Goal: Task Accomplishment & Management: Manage account settings

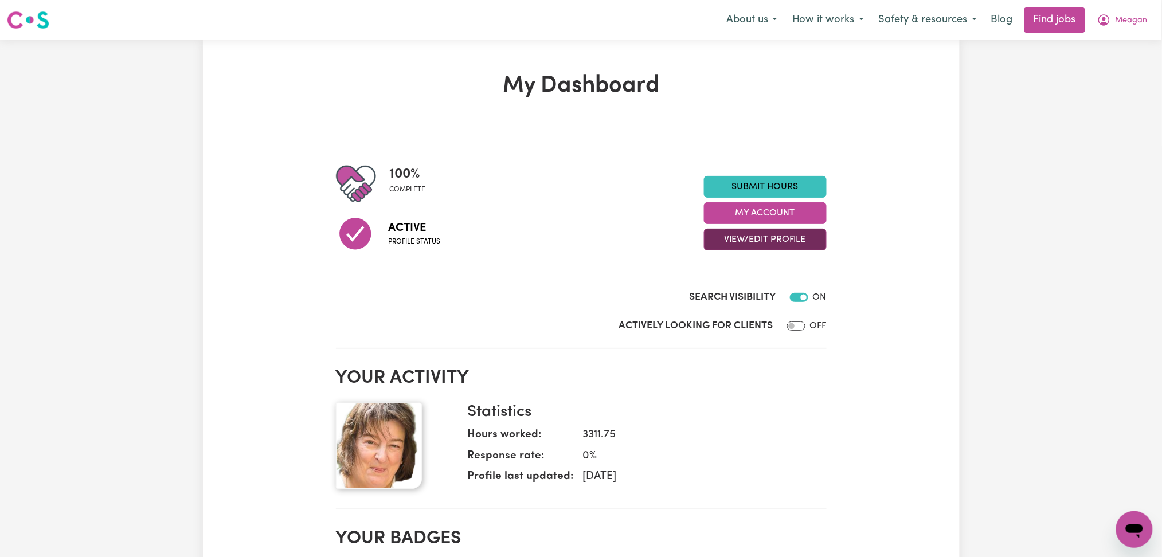
click at [744, 232] on button "View/Edit Profile" at bounding box center [765, 240] width 123 height 22
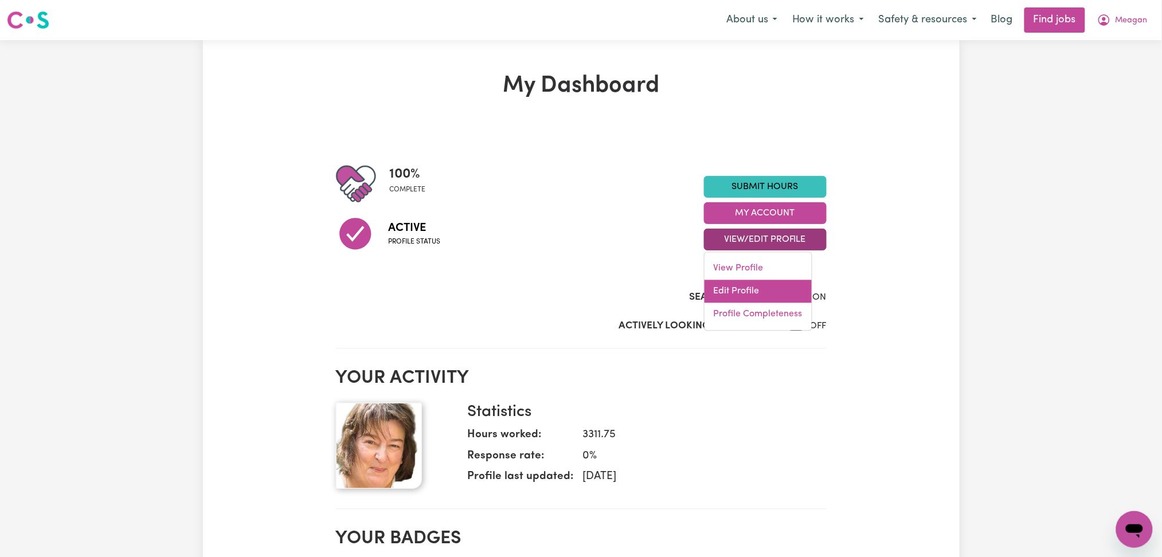
click at [731, 292] on link "Edit Profile" at bounding box center [757, 291] width 107 height 23
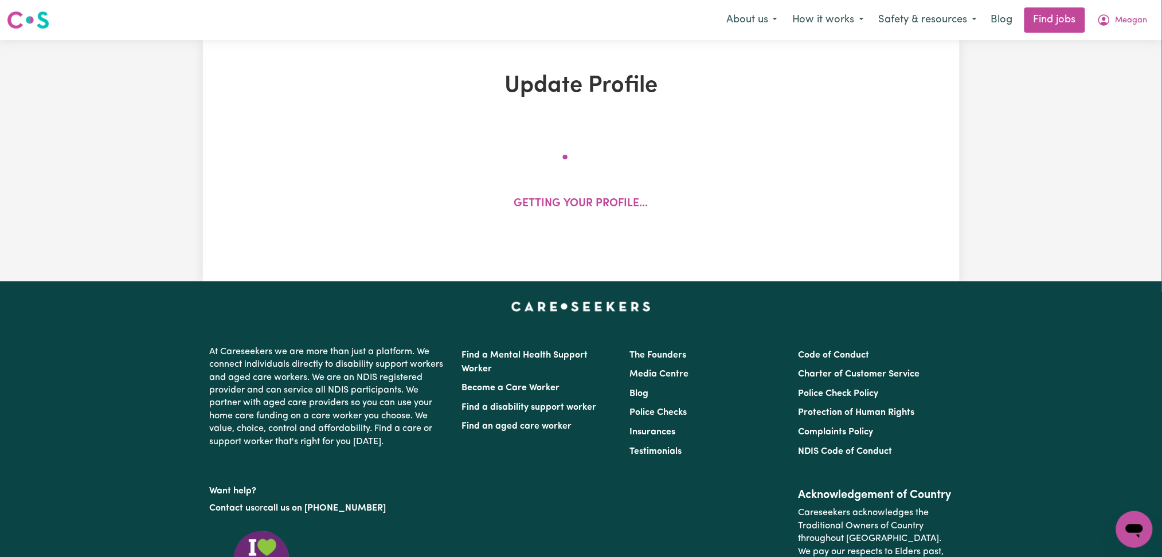
select select "[DEMOGRAPHIC_DATA]"
select select "[DEMOGRAPHIC_DATA] Citizen"
select select "Studying a healthcare related degree or qualification"
select select "45"
select select "55"
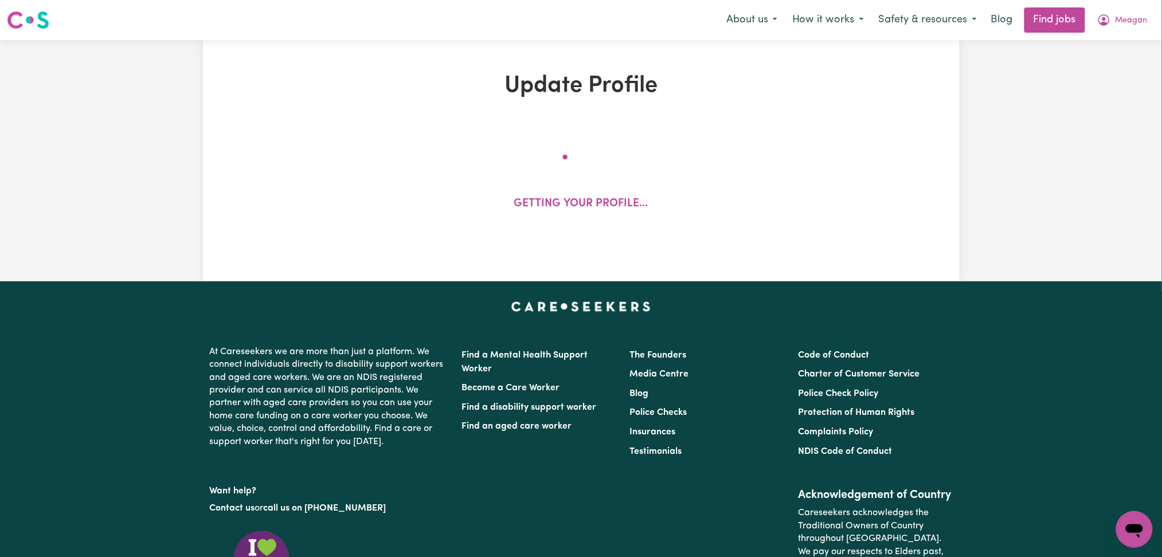
select select "65"
select select "70"
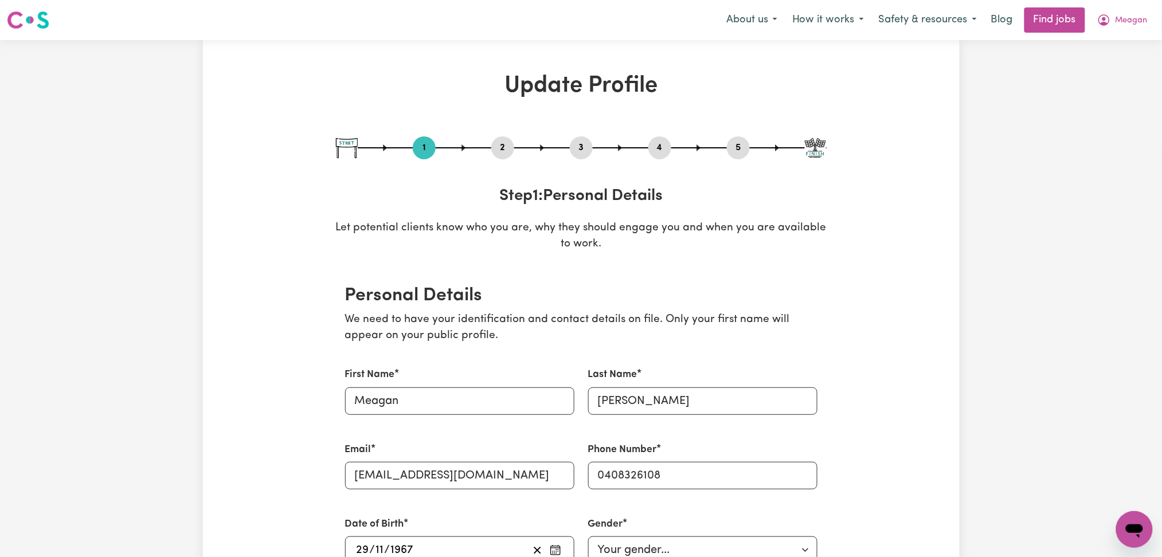
click at [576, 146] on button "3" at bounding box center [581, 147] width 23 height 15
select select "2018"
select select "2021"
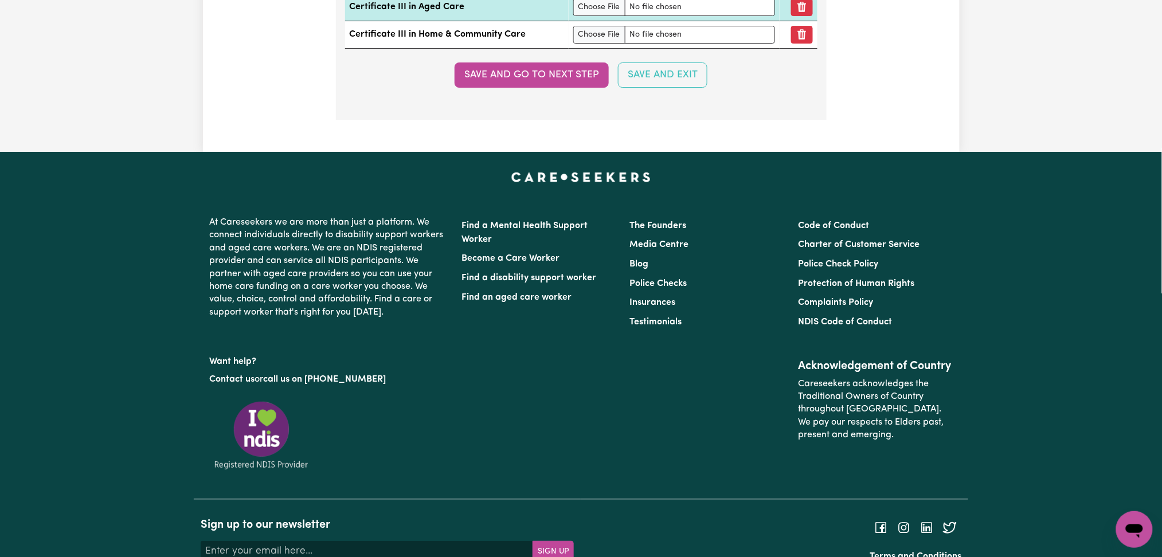
scroll to position [2827, 0]
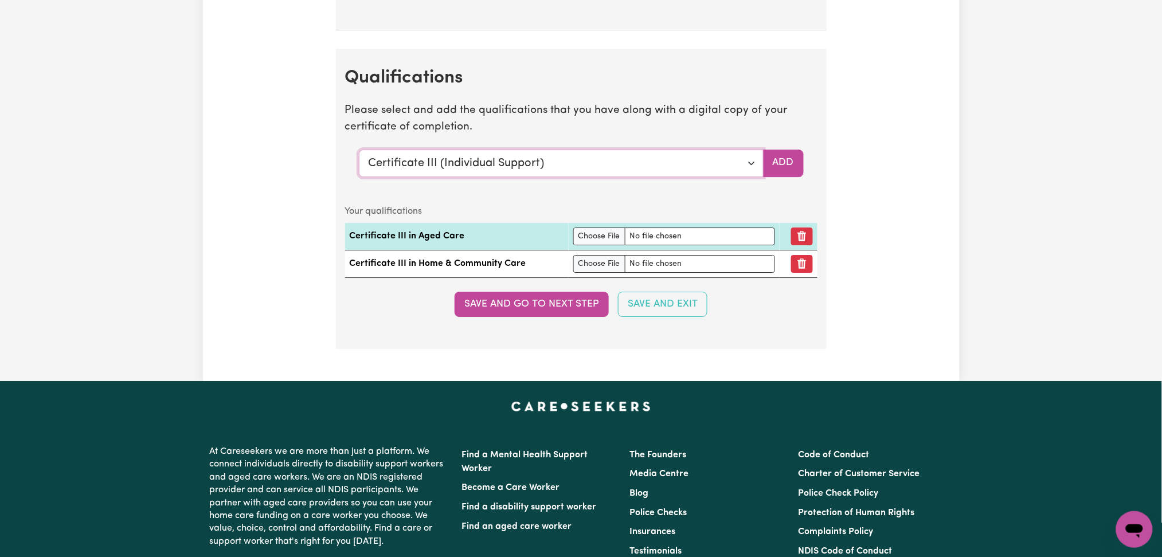
click at [502, 160] on select "Select a qualification to add... Certificate III (Individual Support) Certifica…" at bounding box center [561, 164] width 405 height 28
select select "Manual Handling"
click at [359, 152] on select "Select a qualification to add... Certificate III (Individual Support) Certifica…" at bounding box center [561, 164] width 405 height 28
click at [778, 155] on button "Add" at bounding box center [783, 164] width 41 height 28
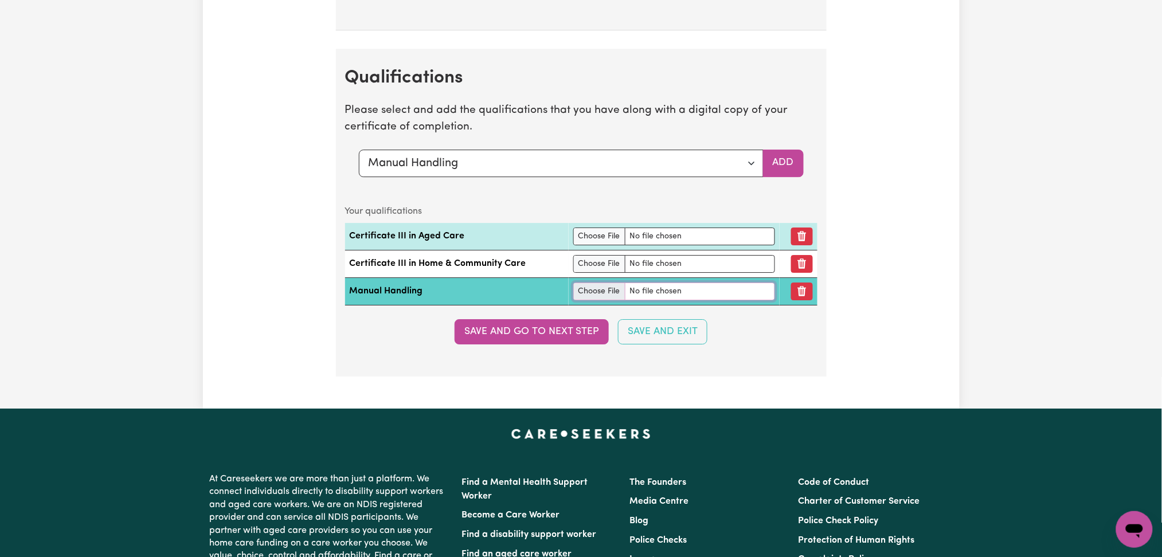
click at [591, 297] on input "file" at bounding box center [674, 292] width 202 height 18
type input "C:\fakepath\[PERSON_NAME] Manual Handling.pdf"
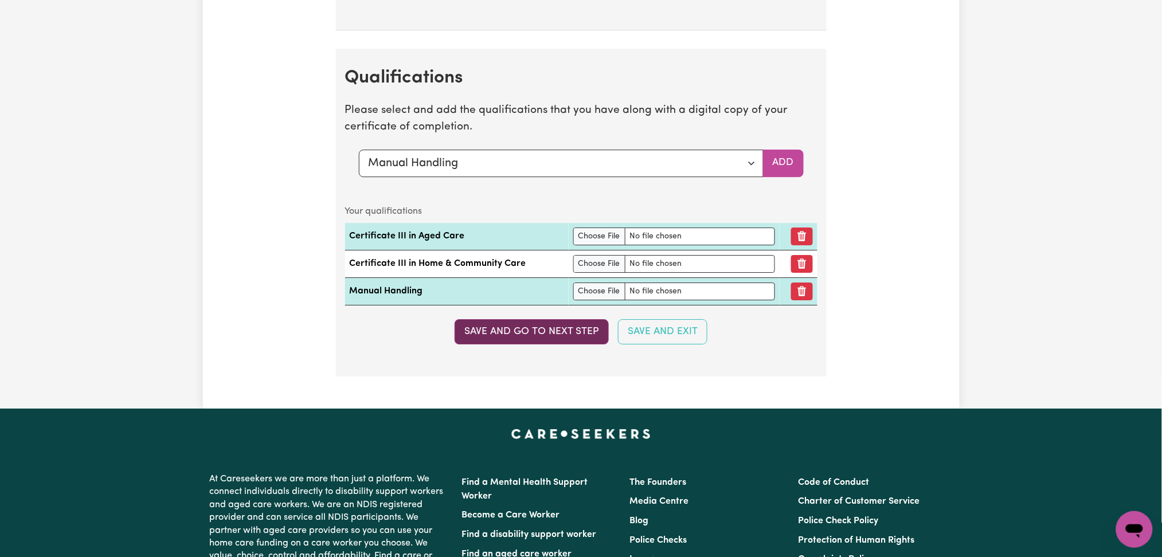
click at [573, 326] on button "Save and go to next step" at bounding box center [531, 331] width 154 height 25
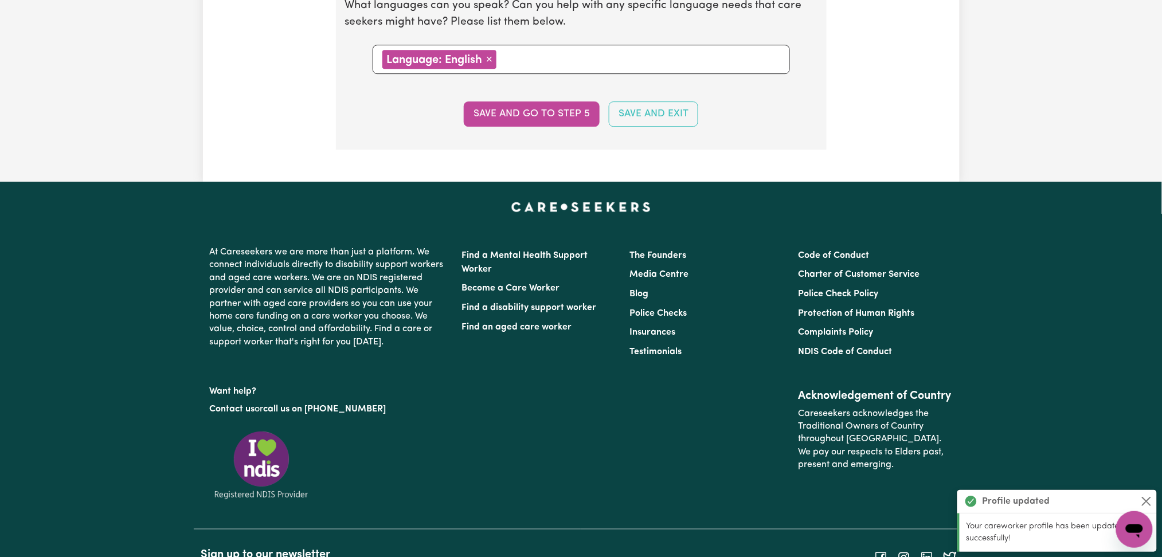
scroll to position [0, 0]
